Goal: Find specific page/section: Find specific page/section

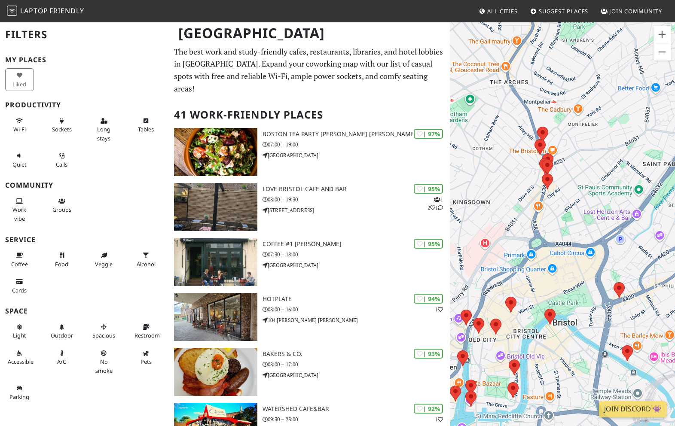
drag, startPoint x: 515, startPoint y: 333, endPoint x: 532, endPoint y: 253, distance: 82.1
click at [532, 253] on div "To navigate, press the arrow keys." at bounding box center [562, 234] width 225 height 426
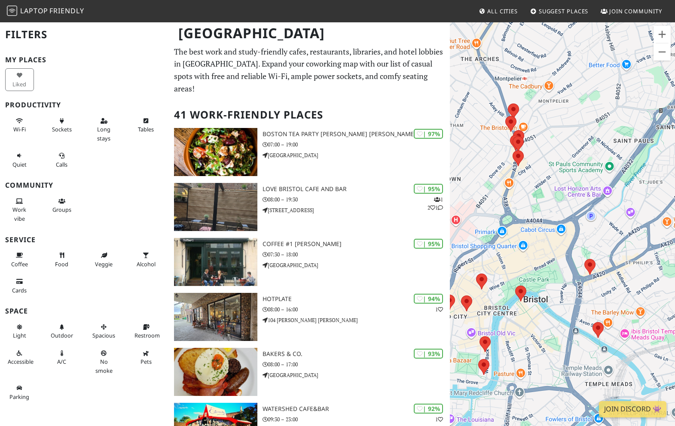
drag, startPoint x: 536, startPoint y: 286, endPoint x: 520, endPoint y: 255, distance: 35.3
click at [520, 255] on div "To navigate, press the arrow keys." at bounding box center [562, 234] width 225 height 426
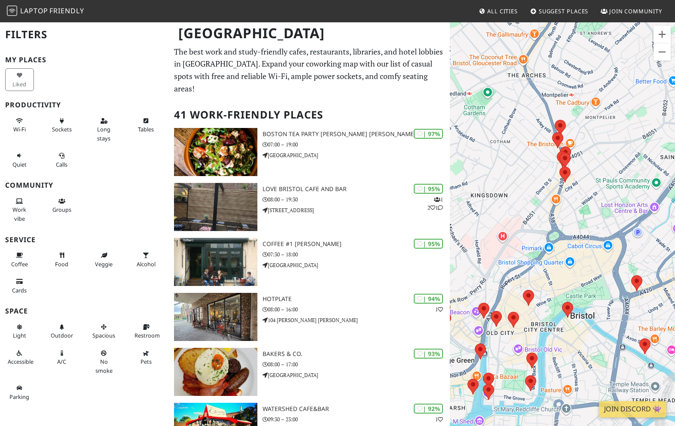
drag, startPoint x: 526, startPoint y: 275, endPoint x: 554, endPoint y: 305, distance: 41.6
click at [554, 305] on div "To navigate, press the arrow keys." at bounding box center [562, 234] width 225 height 426
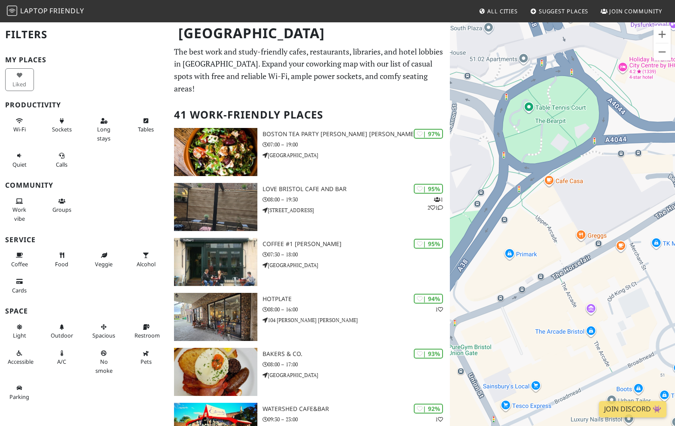
drag, startPoint x: 543, startPoint y: 258, endPoint x: 475, endPoint y: 273, distance: 69.4
click at [475, 273] on div "To navigate, press the arrow keys." at bounding box center [562, 234] width 225 height 426
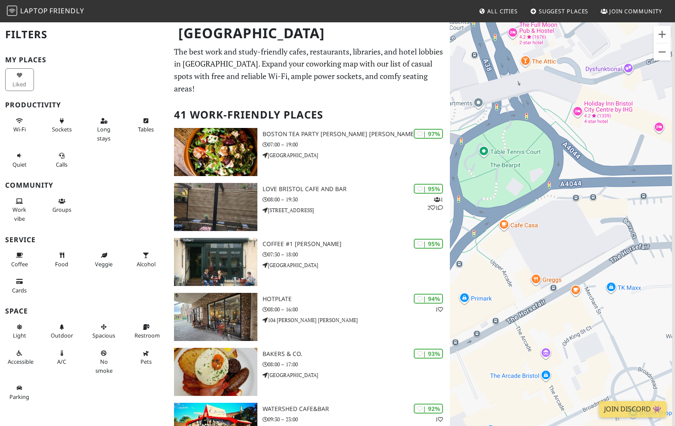
drag, startPoint x: 562, startPoint y: 255, endPoint x: 516, endPoint y: 301, distance: 65.9
click at [516, 301] on div "To navigate, press the arrow keys." at bounding box center [562, 234] width 225 height 426
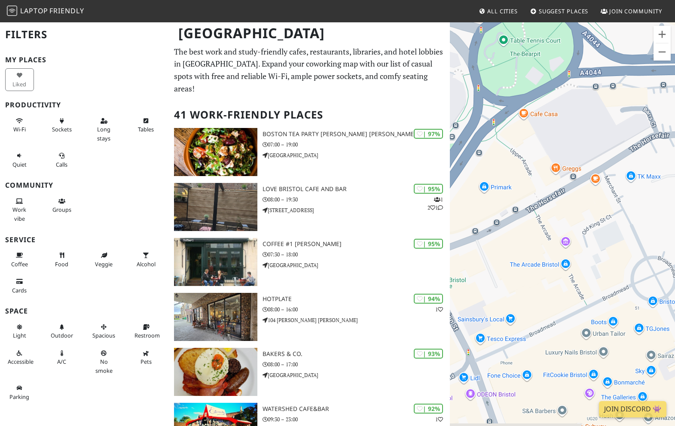
drag, startPoint x: 550, startPoint y: 325, endPoint x: 571, endPoint y: 210, distance: 116.3
click at [571, 210] on div "To navigate, press the arrow keys." at bounding box center [562, 234] width 225 height 426
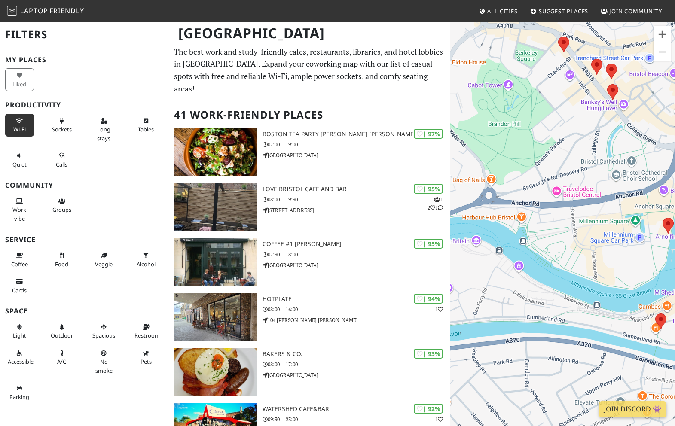
click at [21, 127] on span "Wi-Fi" at bounding box center [19, 129] width 12 height 8
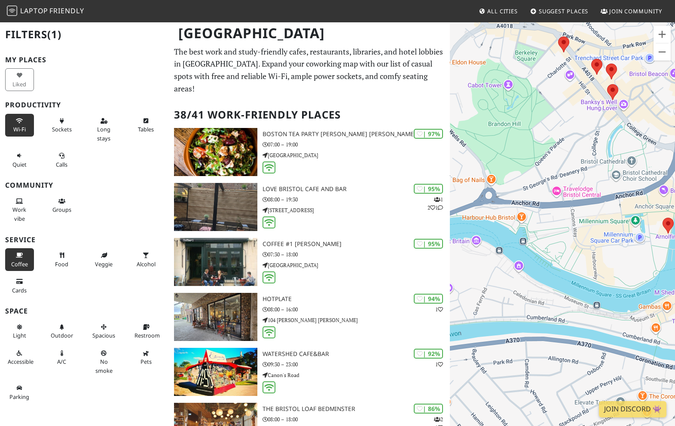
click at [21, 253] on icon at bounding box center [19, 256] width 7 height 6
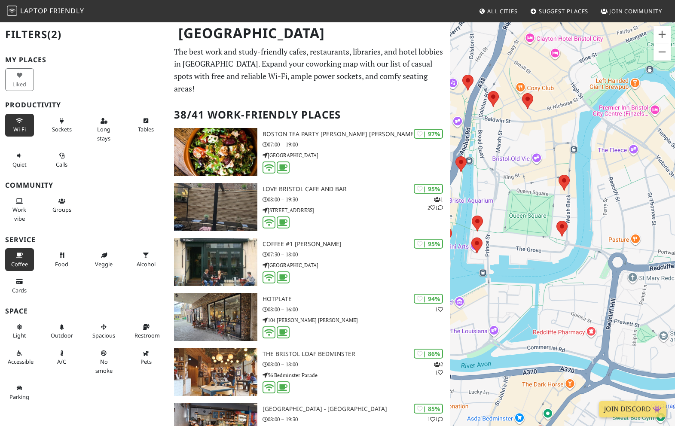
drag, startPoint x: 547, startPoint y: 262, endPoint x: 519, endPoint y: 333, distance: 76.1
click at [520, 331] on div "To navigate, press the arrow keys." at bounding box center [562, 234] width 225 height 426
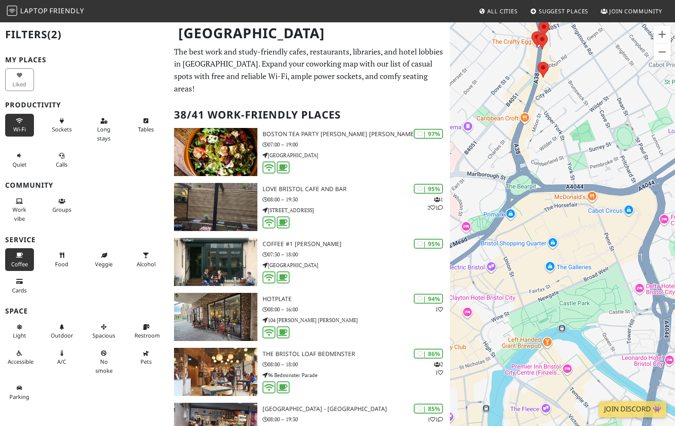
drag, startPoint x: 562, startPoint y: 275, endPoint x: 604, endPoint y: 286, distance: 43.5
click at [605, 286] on div "To navigate, press the arrow keys." at bounding box center [562, 234] width 225 height 426
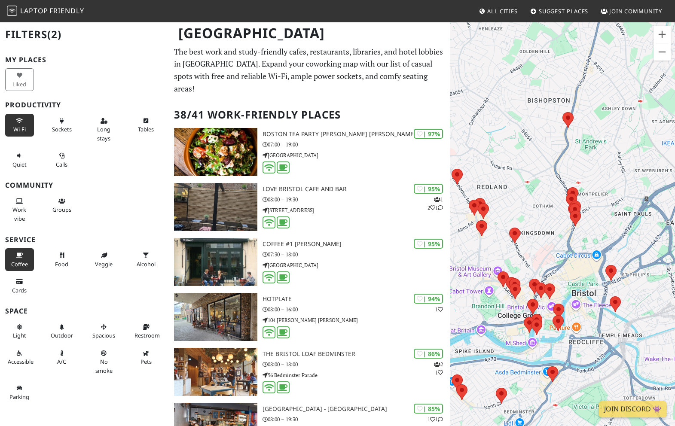
drag, startPoint x: 596, startPoint y: 276, endPoint x: 588, endPoint y: 276, distance: 8.2
click at [588, 276] on div "To navigate, press the arrow keys." at bounding box center [562, 234] width 225 height 426
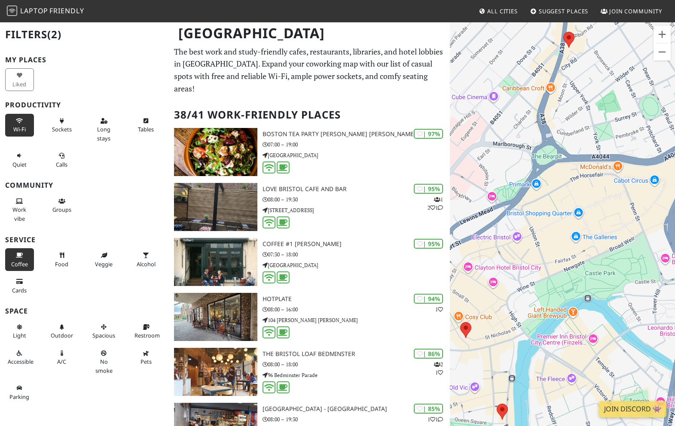
drag, startPoint x: 553, startPoint y: 298, endPoint x: 627, endPoint y: 267, distance: 80.2
click at [627, 267] on div "To navigate, press the arrow keys." at bounding box center [562, 234] width 225 height 426
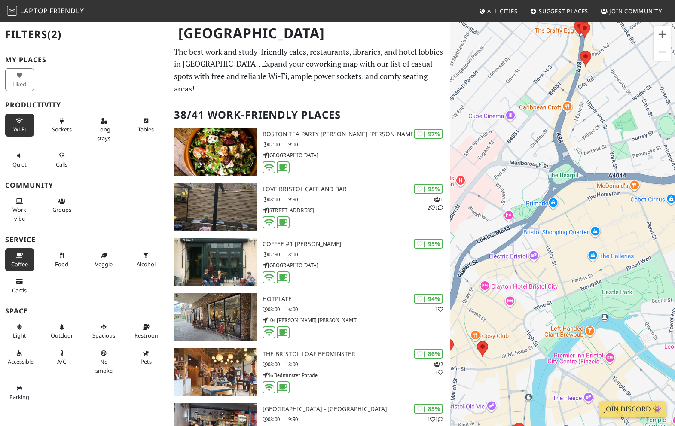
drag, startPoint x: 573, startPoint y: 286, endPoint x: 514, endPoint y: 312, distance: 64.8
click at [514, 312] on div "To navigate, press the arrow keys." at bounding box center [562, 234] width 225 height 426
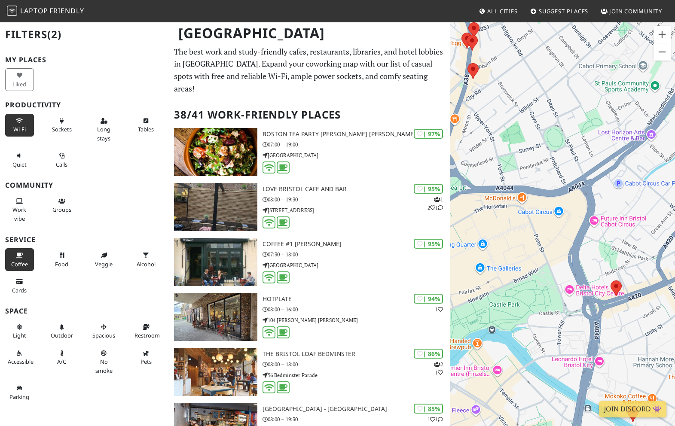
drag, startPoint x: 581, startPoint y: 285, endPoint x: 492, endPoint y: 286, distance: 89.3
click at [492, 285] on div "To navigate, press the arrow keys." at bounding box center [562, 234] width 225 height 426
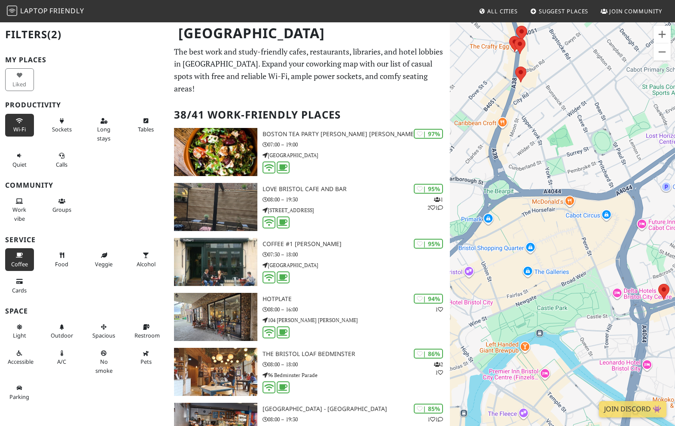
drag, startPoint x: 464, startPoint y: 250, endPoint x: 529, endPoint y: 254, distance: 65.4
click at [529, 254] on div "To navigate, press the arrow keys." at bounding box center [562, 234] width 225 height 426
